Goal: Use online tool/utility: Utilize a website feature to perform a specific function

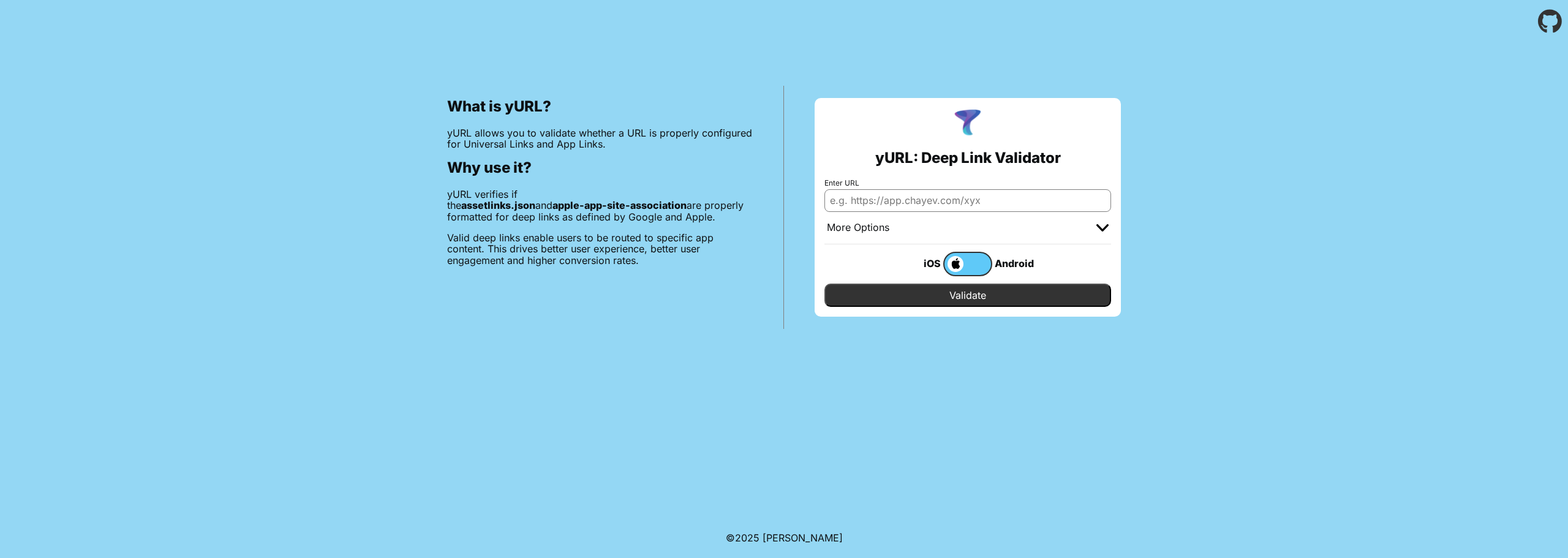
drag, startPoint x: 0, startPoint y: 0, endPoint x: 882, endPoint y: 211, distance: 906.9
click at [882, 211] on input "Enter URL" at bounding box center [967, 201] width 286 height 22
type input "[DOMAIN_NAME][URL]"
click at [969, 268] on label at bounding box center [967, 264] width 49 height 25
click at [0, 0] on input "checkbox" at bounding box center [0, 0] width 0 height 0
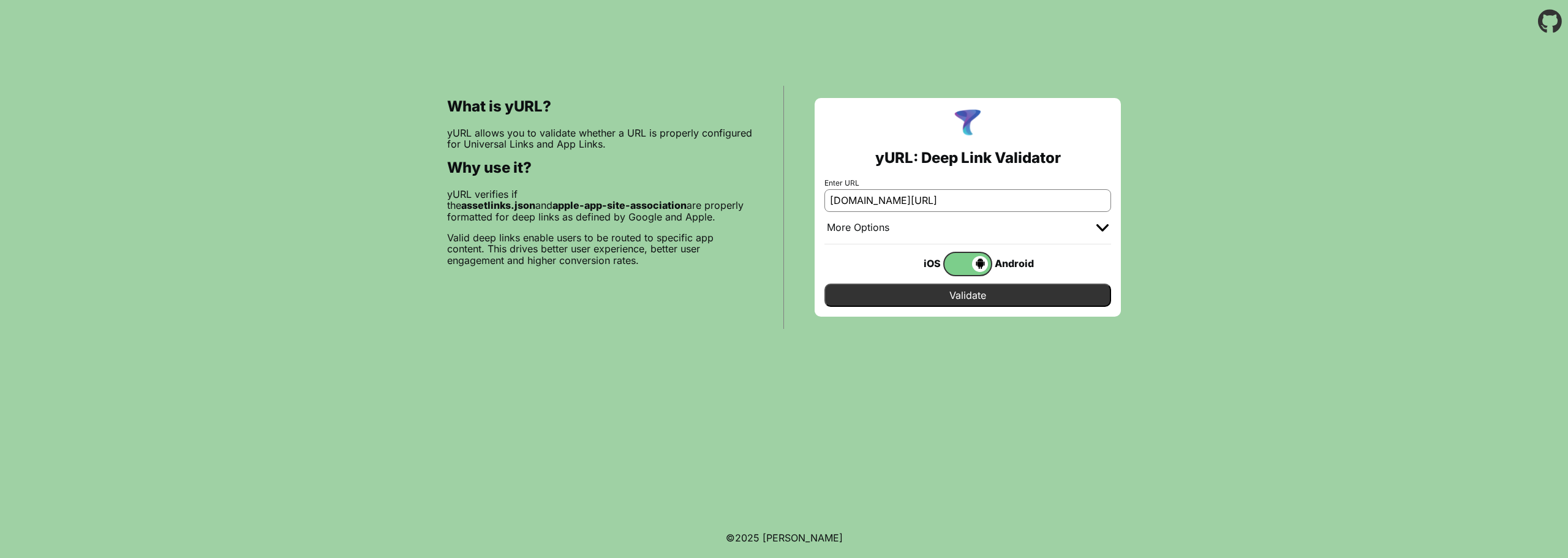
click at [978, 296] on input "Validate" at bounding box center [967, 295] width 286 height 23
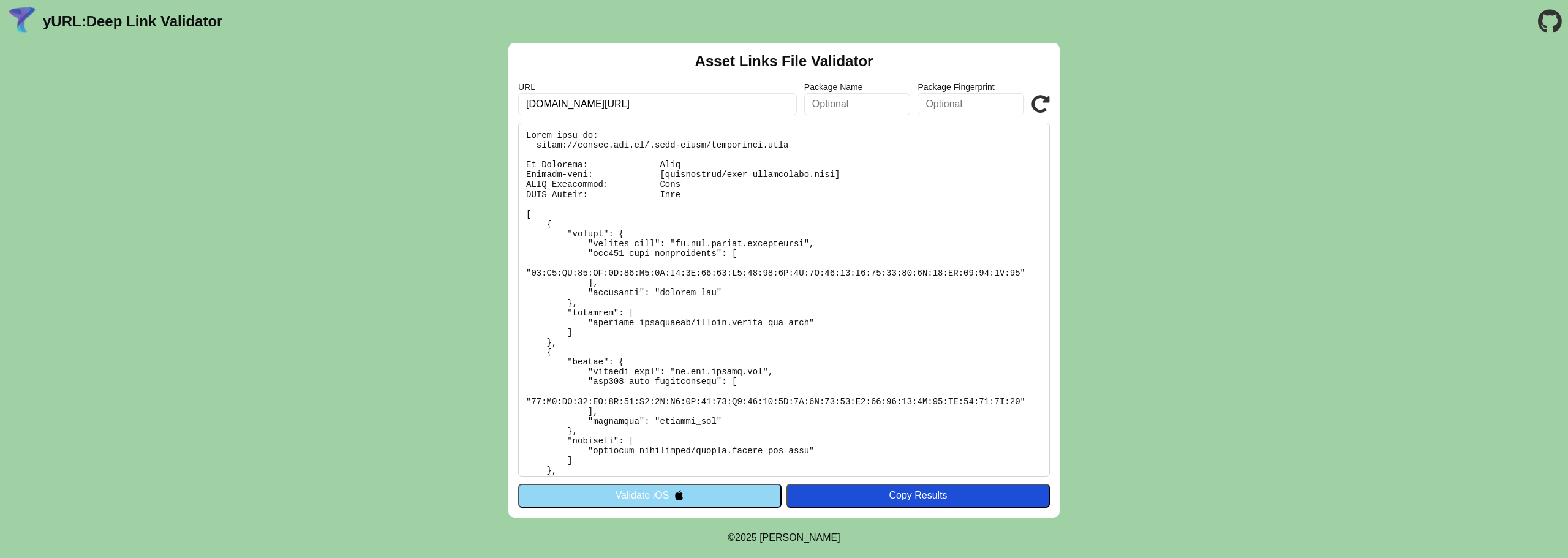
click at [853, 99] on input "text" at bounding box center [857, 104] width 106 height 22
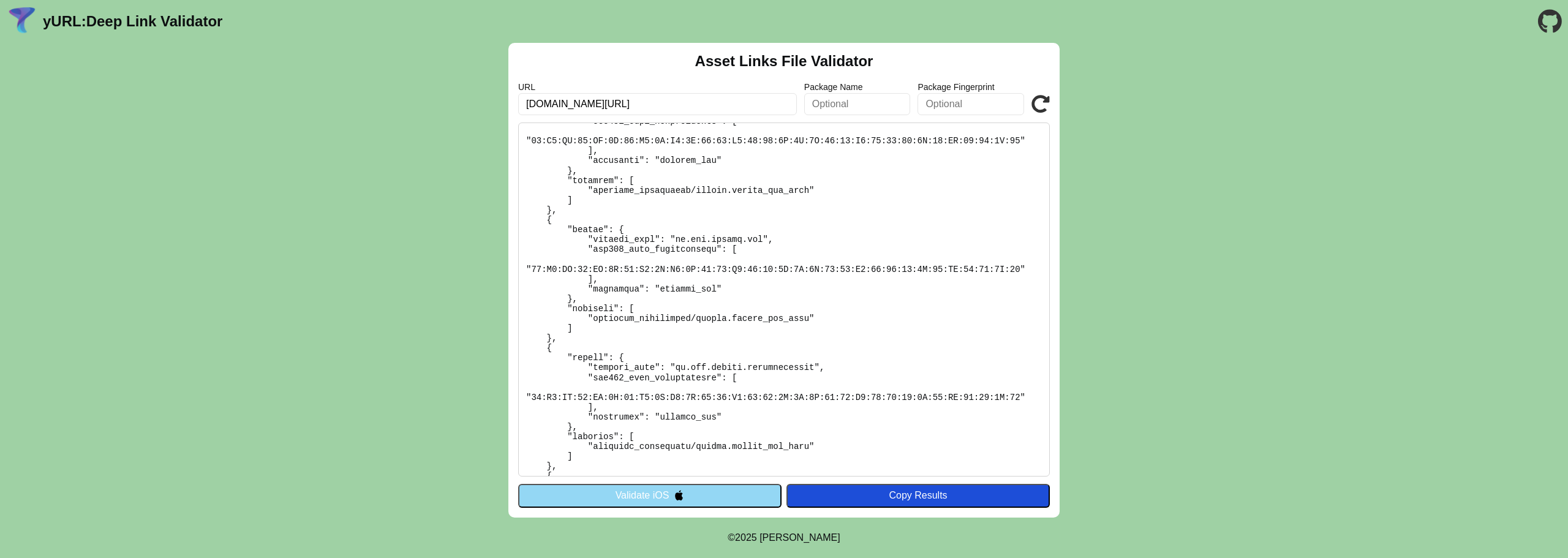
scroll to position [273, 0]
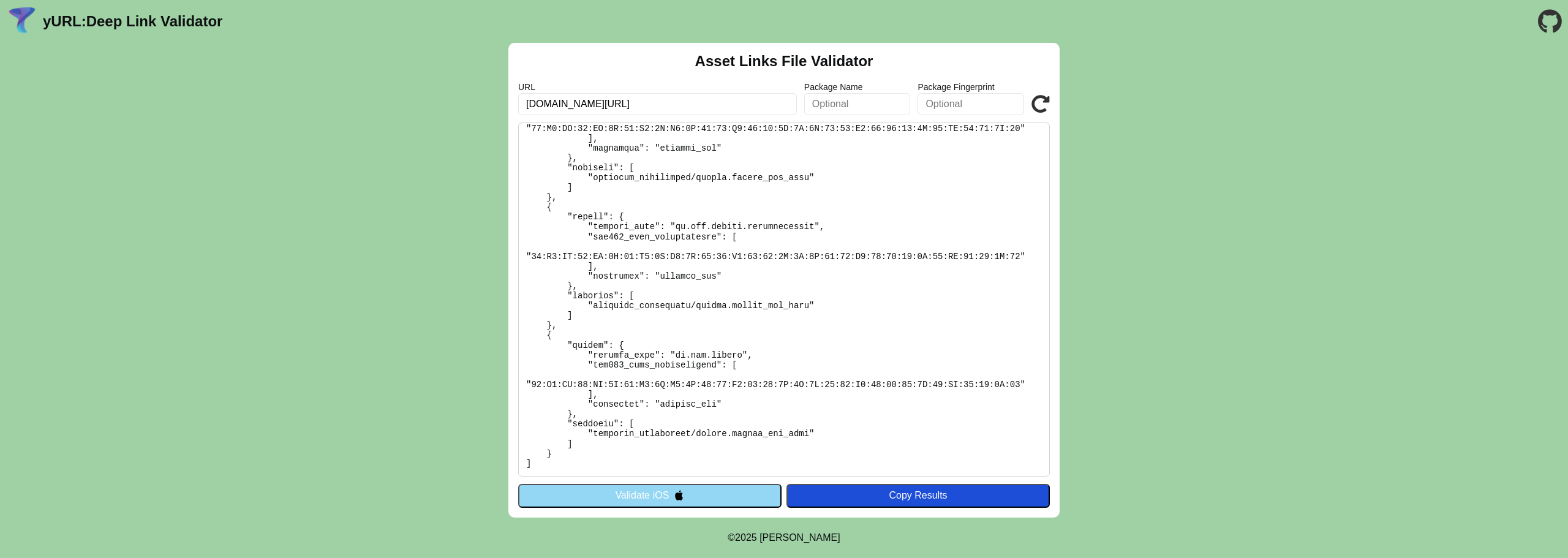
click at [1207, 156] on div "Asset Links File Validator URL invest.vtb.ru/.well-known/assetlinks.json Packag…" at bounding box center [784, 280] width 1568 height 475
